Goal: Navigation & Orientation: Understand site structure

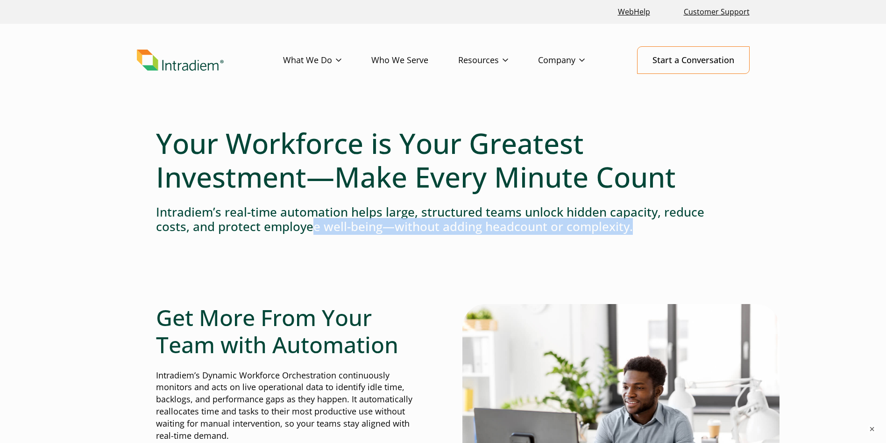
drag, startPoint x: 307, startPoint y: 232, endPoint x: 381, endPoint y: 275, distance: 85.4
click at [381, 275] on div at bounding box center [443, 274] width 575 height 59
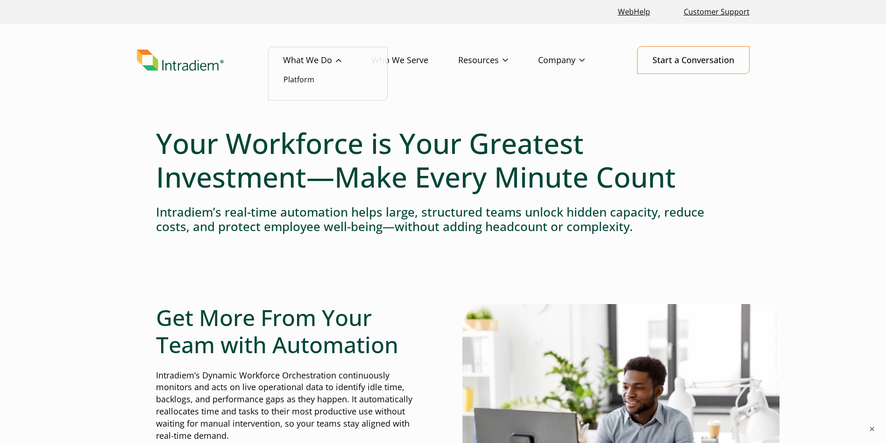
click at [332, 68] on link "What We Do" at bounding box center [327, 60] width 88 height 27
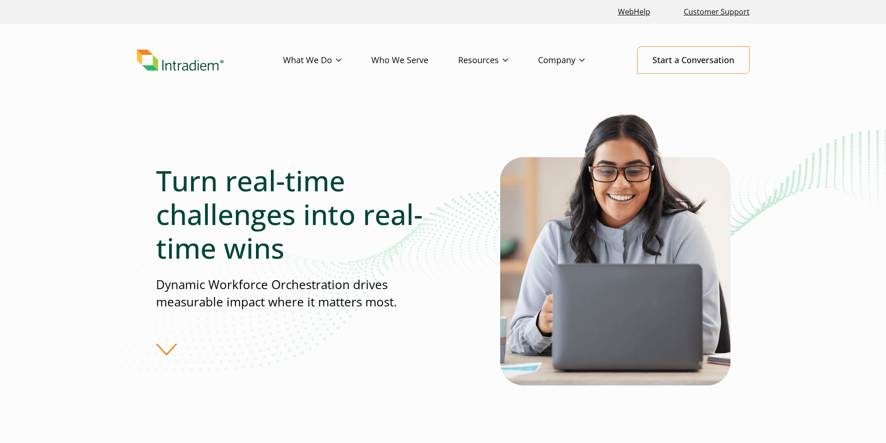
click at [169, 347] on div "Turn real-time challenges into real-time wins Dynamic Workforce Orchestration d…" at bounding box center [328, 260] width 344 height 192
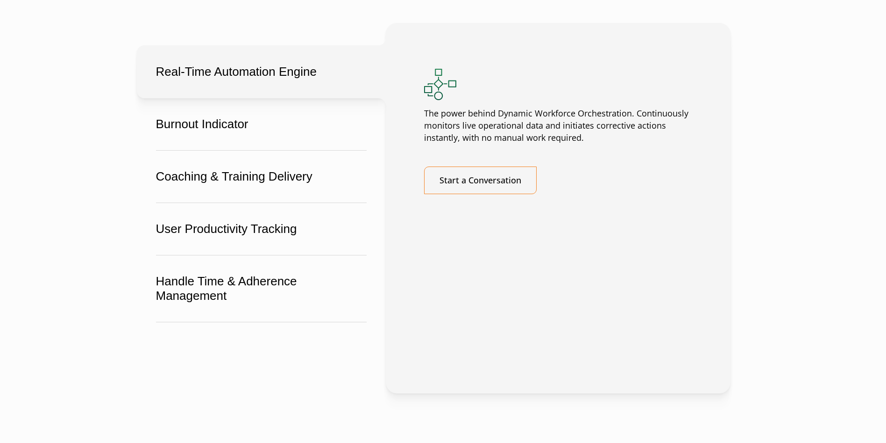
scroll to position [1707, 0]
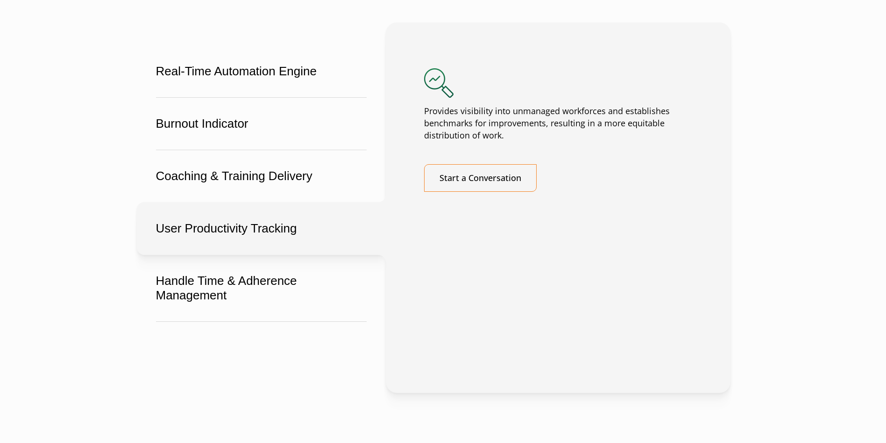
click at [239, 255] on button "User Productivity Tracking" at bounding box center [261, 228] width 249 height 53
click at [289, 255] on button "User Productivity Tracking" at bounding box center [261, 228] width 249 height 53
click at [298, 255] on button "User Productivity Tracking" at bounding box center [261, 228] width 249 height 53
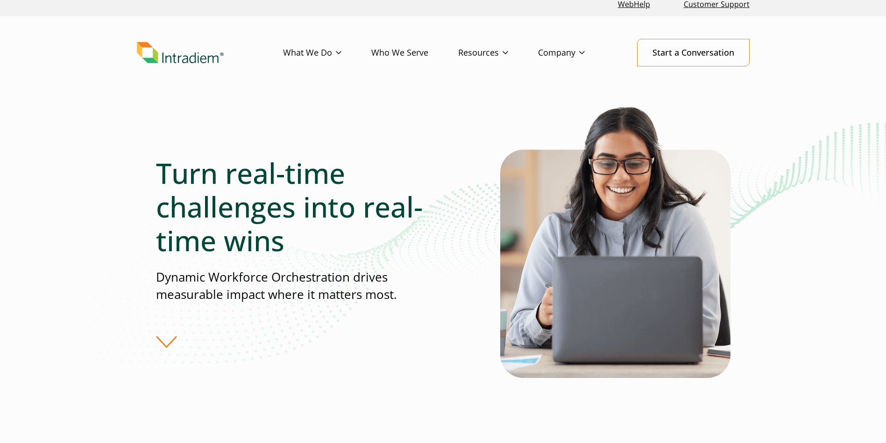
scroll to position [0, 0]
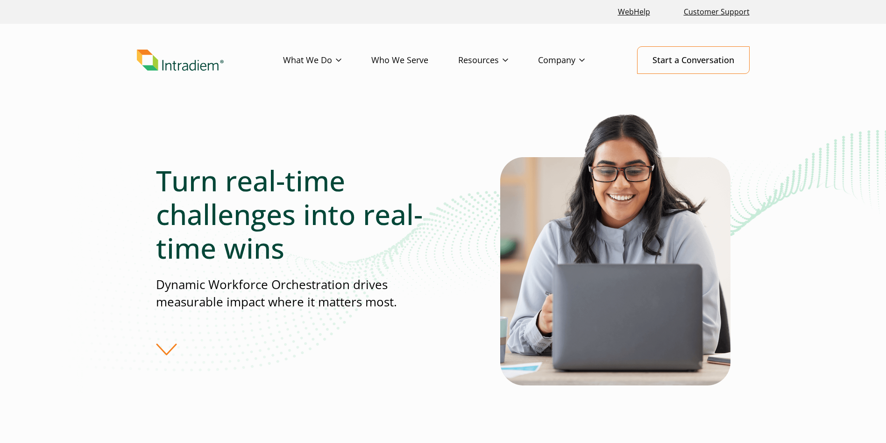
click at [406, 63] on link "Who We Serve" at bounding box center [414, 60] width 87 height 27
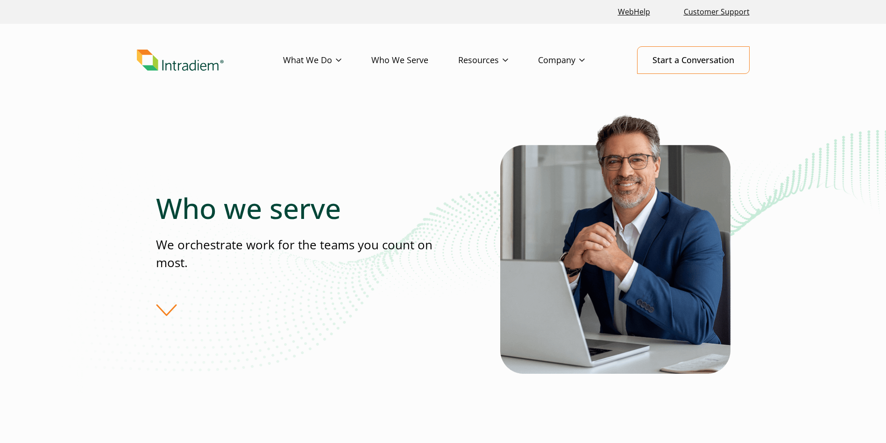
click at [167, 318] on div "Who we serve We orchestrate work for the teams you count on most." at bounding box center [443, 253] width 575 height 285
